Goal: Information Seeking & Learning: Learn about a topic

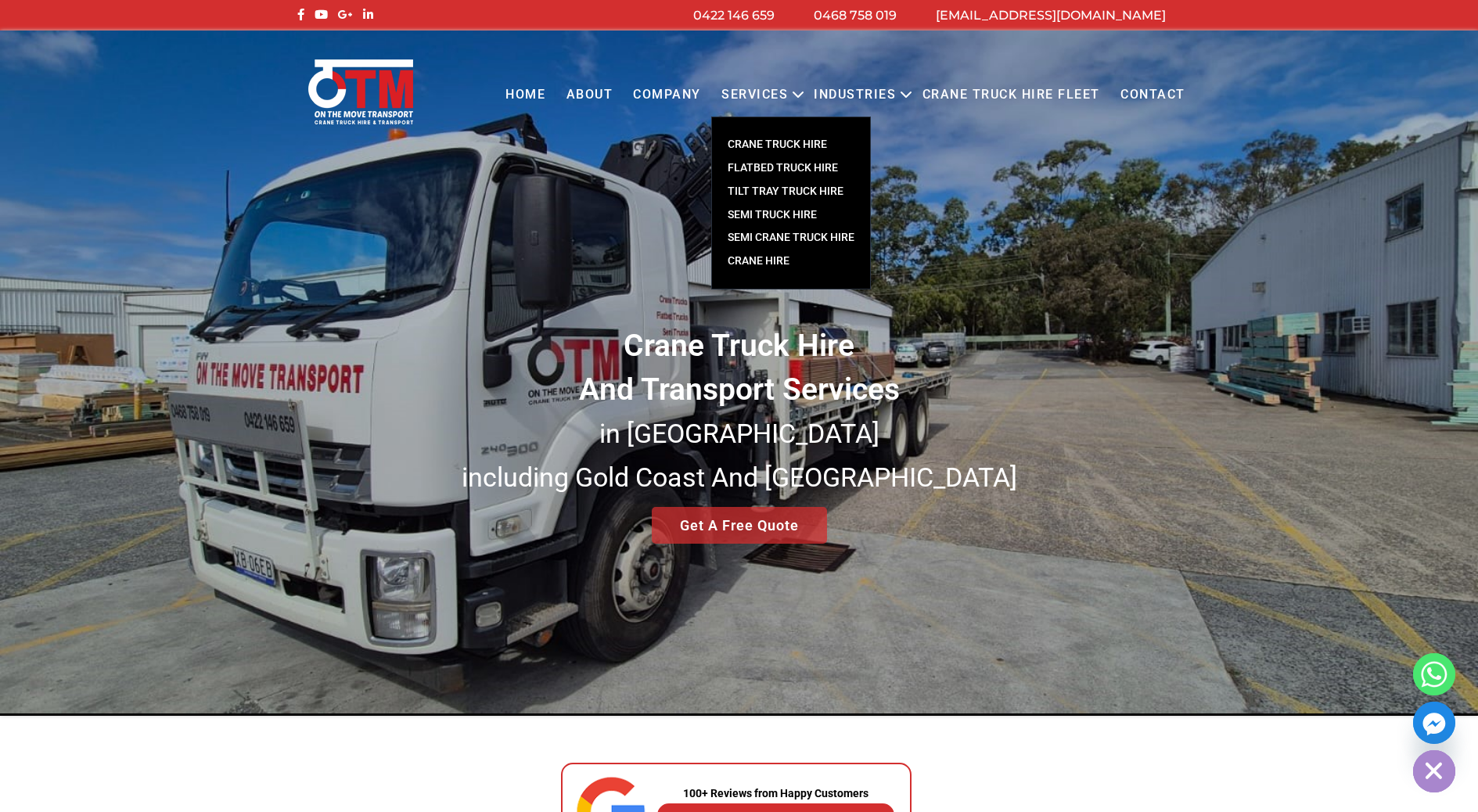
click at [767, 268] on link "Crane Hire" at bounding box center [791, 260] width 158 height 23
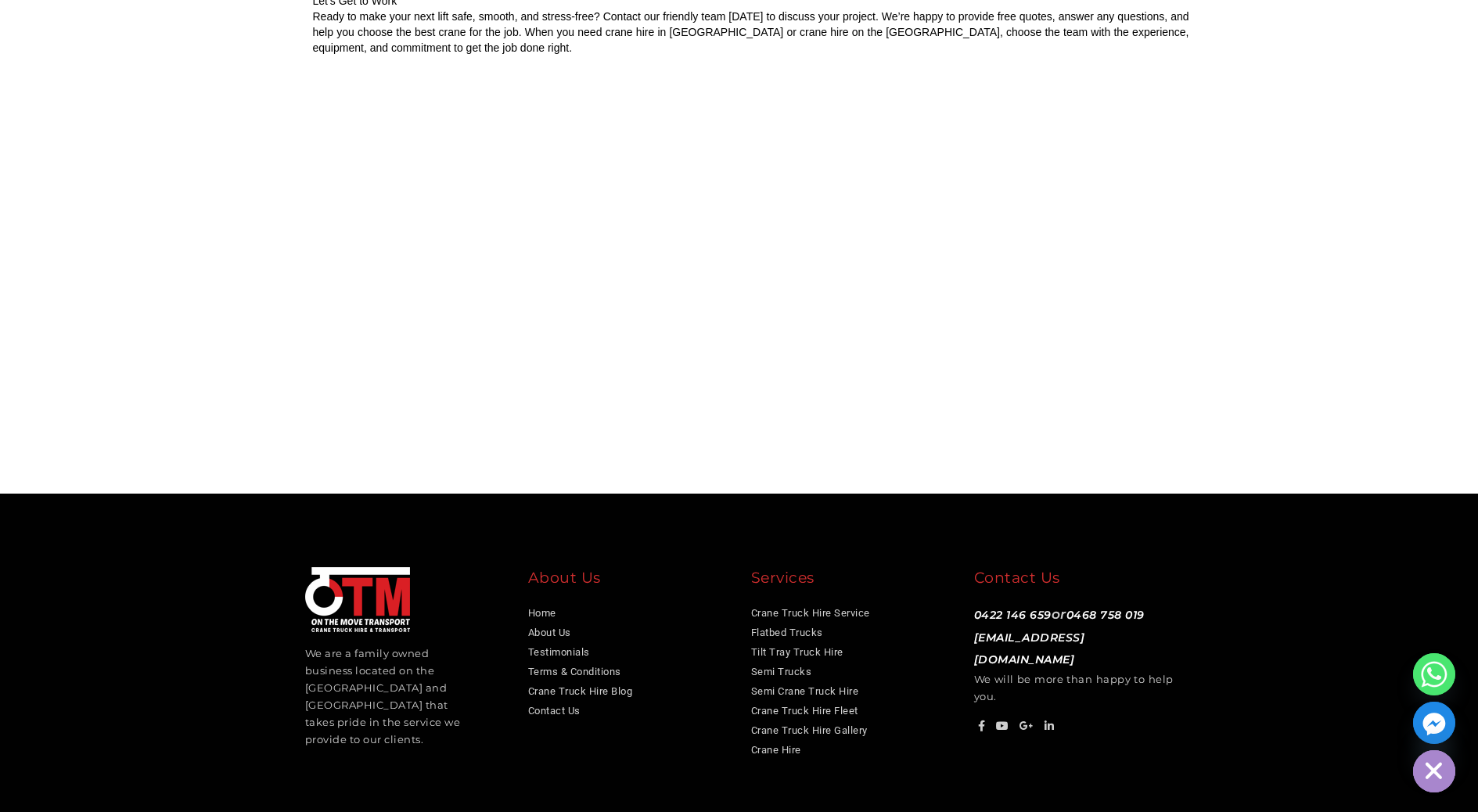
scroll to position [2973, 0]
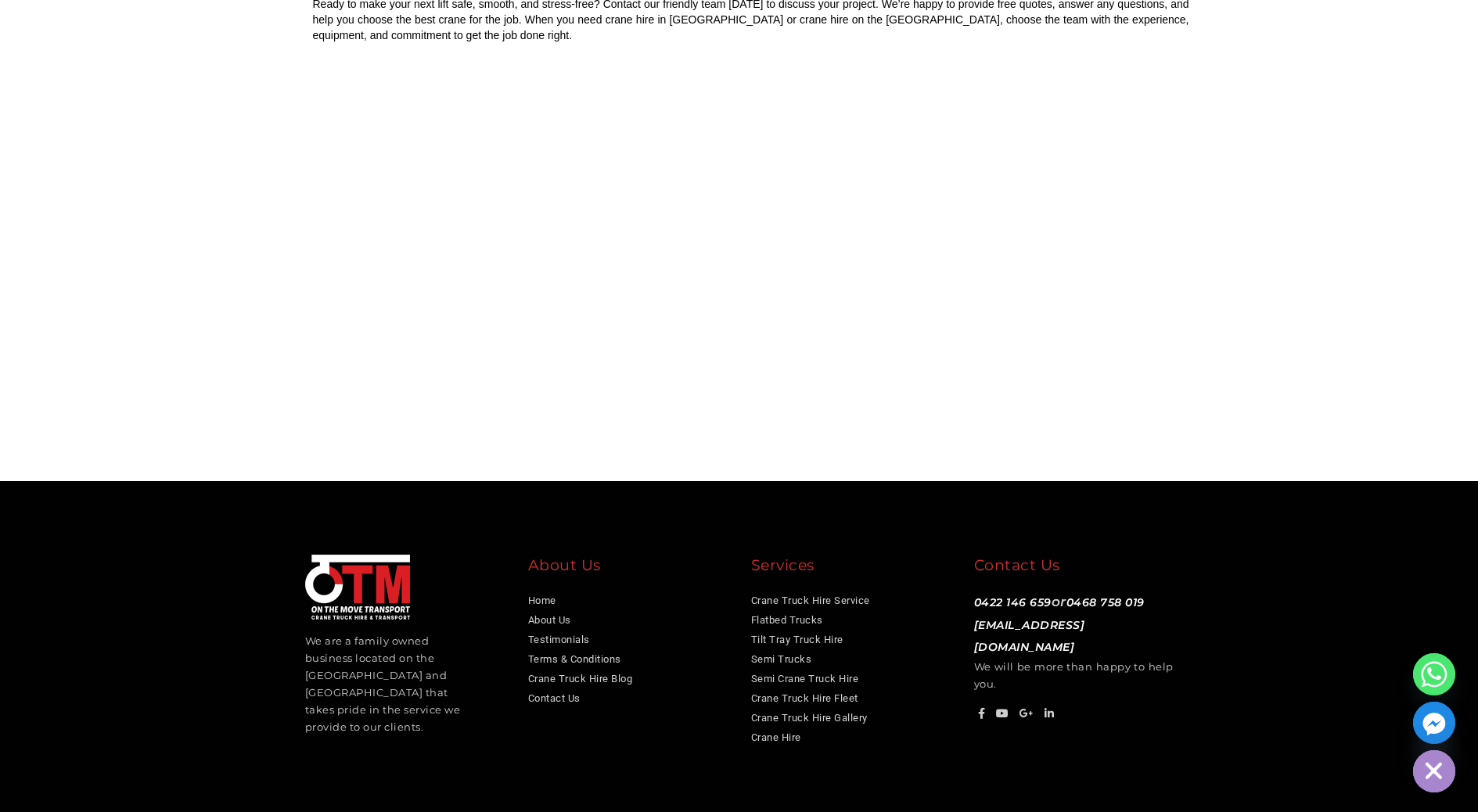
click at [1296, 617] on footer "We are a family owned business located on the [GEOGRAPHIC_DATA] and [GEOGRAPHIC…" at bounding box center [739, 651] width 1478 height 340
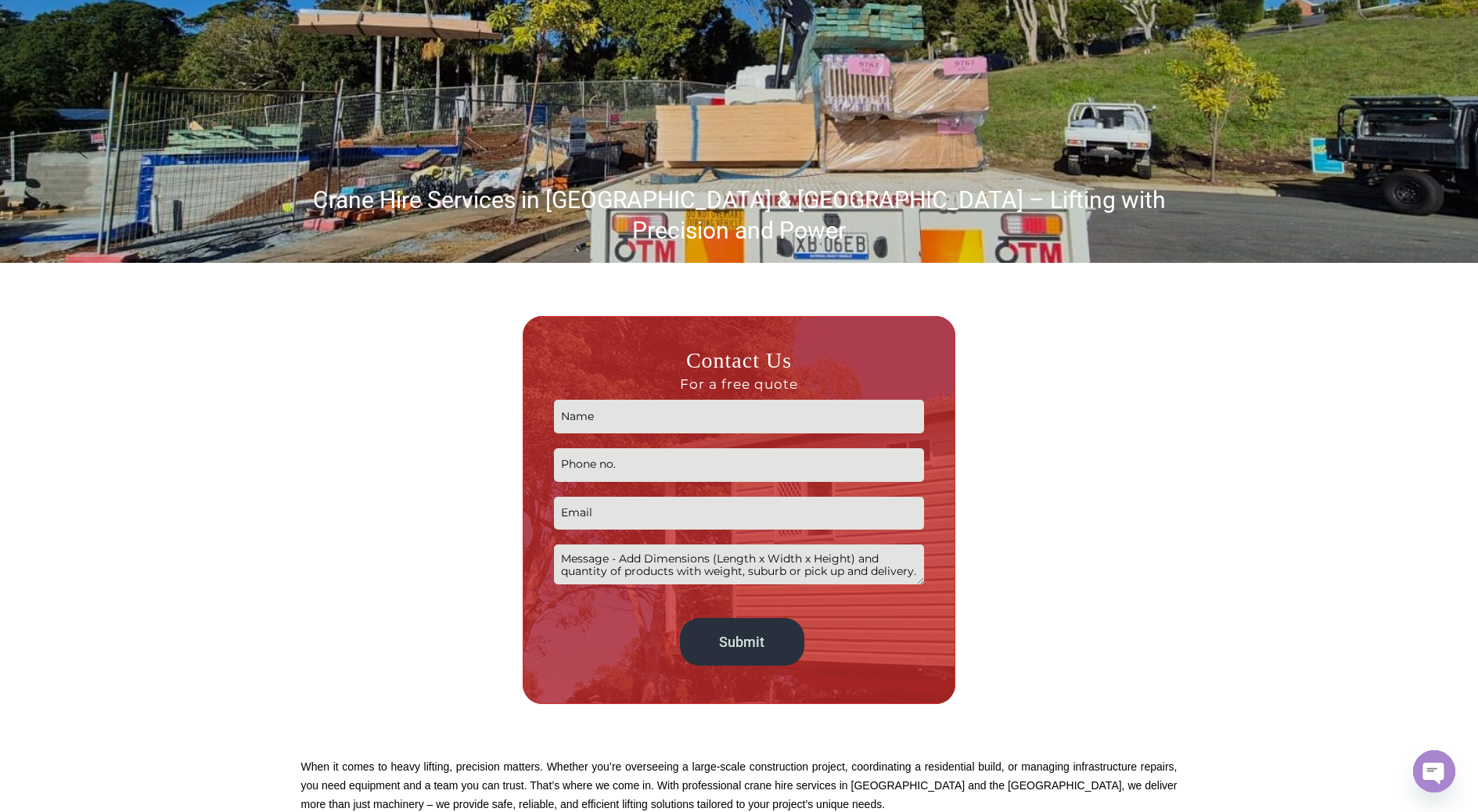
scroll to position [0, 0]
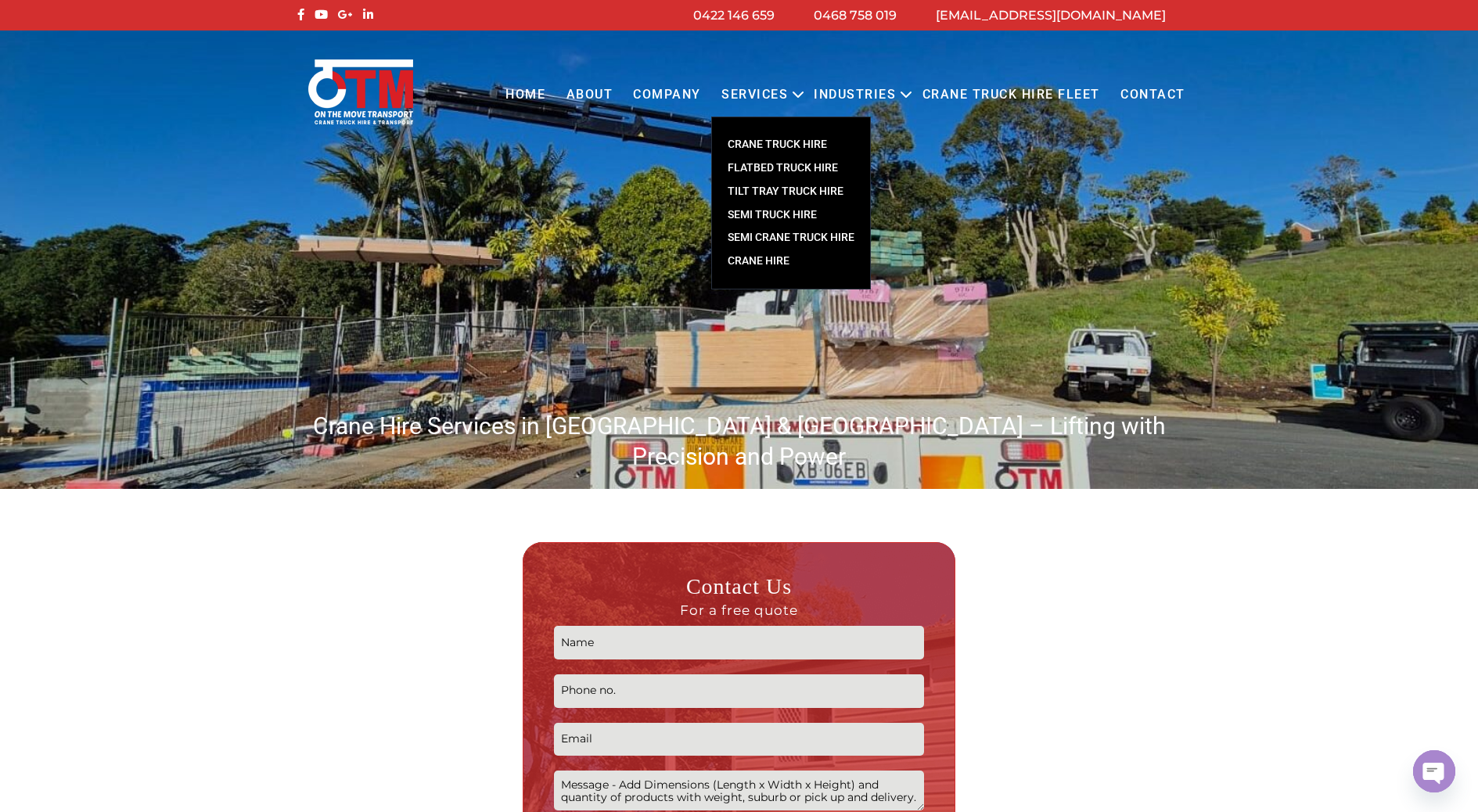
click at [789, 145] on link "CRANE TRUCK HIRE" at bounding box center [791, 144] width 158 height 23
